Goal: Task Accomplishment & Management: Use online tool/utility

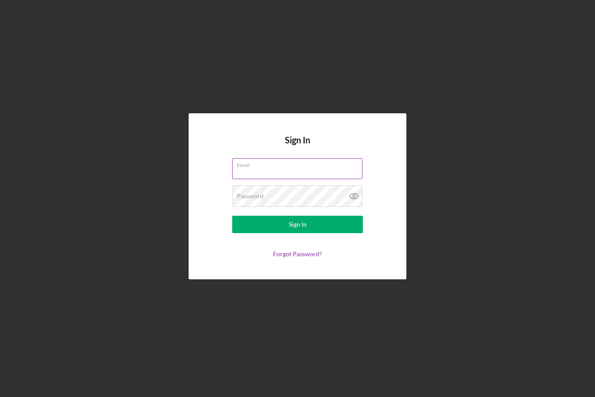
click at [330, 179] on input "Email" at bounding box center [297, 168] width 130 height 21
click at [318, 207] on div "Password" at bounding box center [297, 196] width 131 height 22
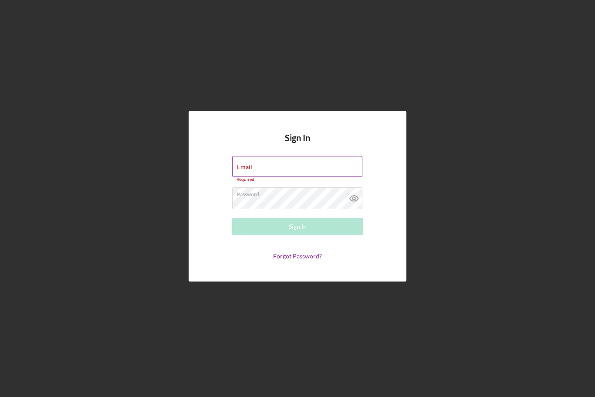
click at [342, 179] on div "Email Required" at bounding box center [297, 169] width 131 height 26
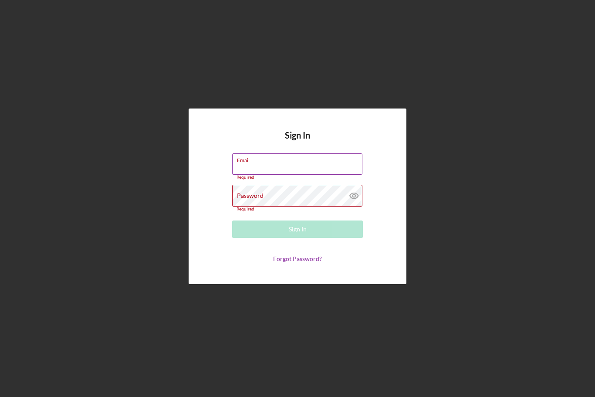
type input "[PERSON_NAME][EMAIL_ADDRESS][PERSON_NAME][DOMAIN_NAME]"
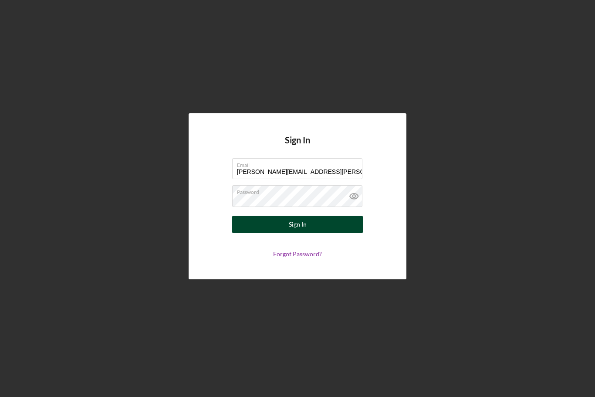
click at [297, 233] on div "Sign In" at bounding box center [298, 224] width 18 height 17
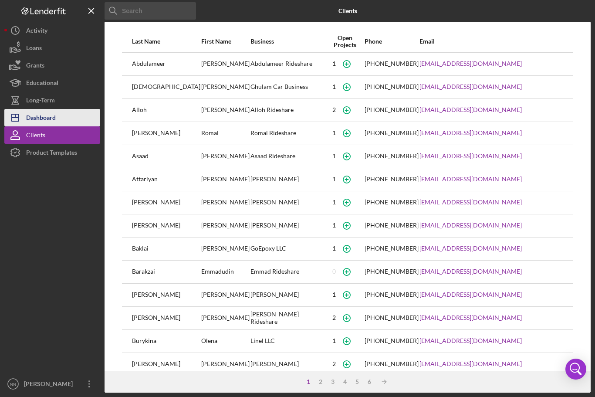
click at [61, 115] on button "Icon/Dashboard Dashboard" at bounding box center [52, 117] width 96 height 17
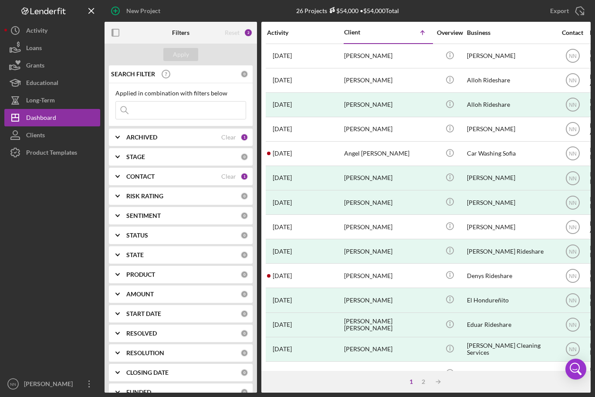
click at [197, 109] on input at bounding box center [181, 110] width 130 height 17
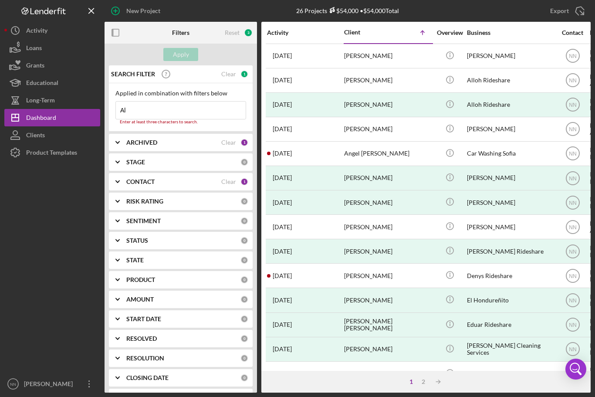
type input "[PERSON_NAME]"
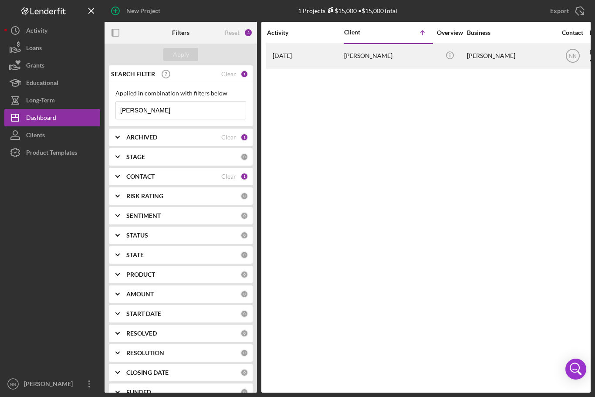
click at [374, 60] on div "[PERSON_NAME]" at bounding box center [387, 55] width 87 height 23
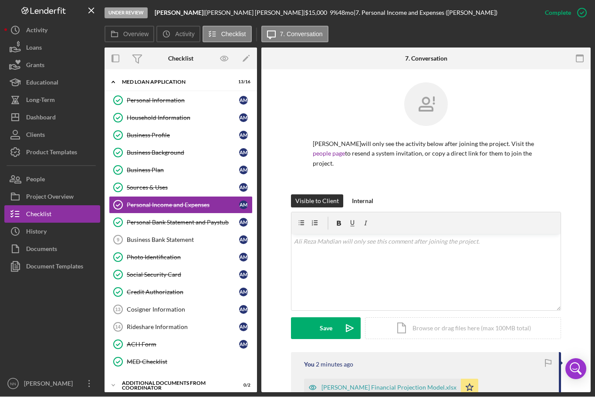
scroll to position [7, 0]
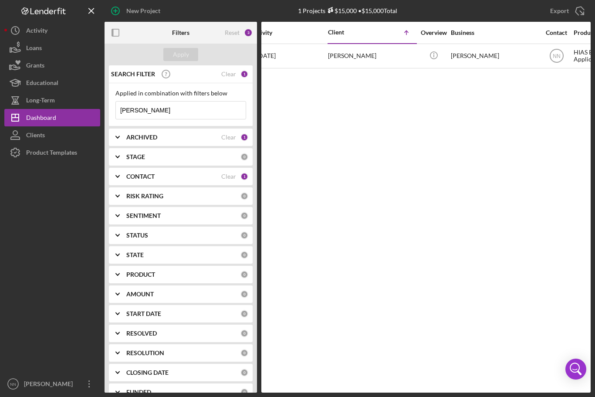
scroll to position [0, 17]
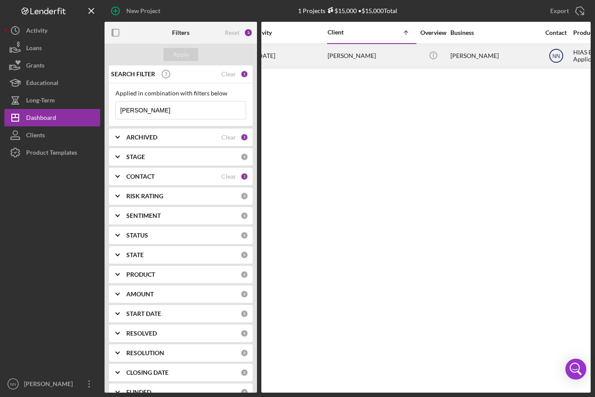
click at [552, 58] on icon "NN" at bounding box center [556, 56] width 22 height 22
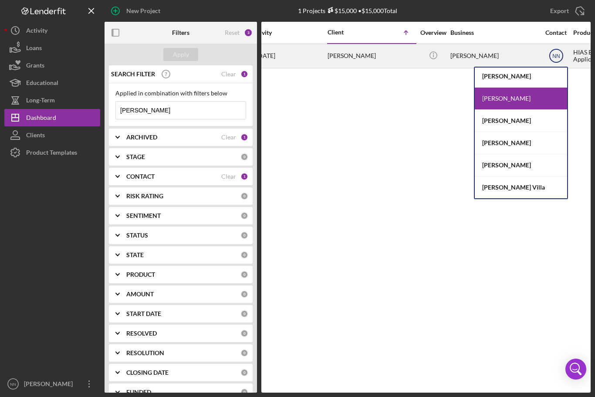
scroll to position [47, 0]
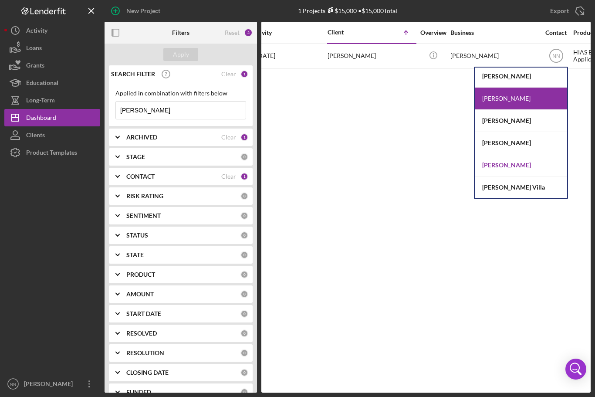
click at [552, 166] on div "[PERSON_NAME]" at bounding box center [521, 165] width 92 height 22
